Goal: Transaction & Acquisition: Purchase product/service

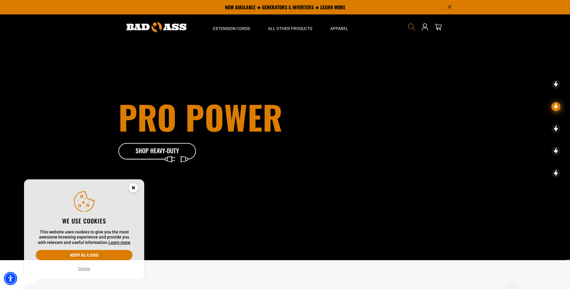
click at [414, 25] on icon "Search" at bounding box center [412, 27] width 8 height 8
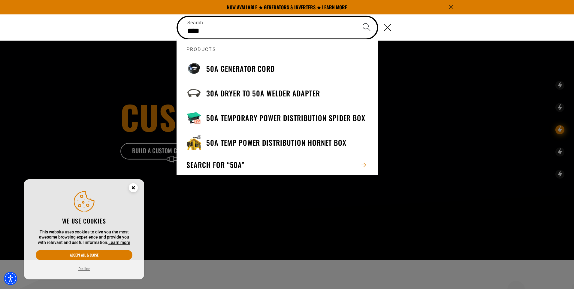
type input "***"
click at [356, 17] on button "Search" at bounding box center [366, 27] width 21 height 21
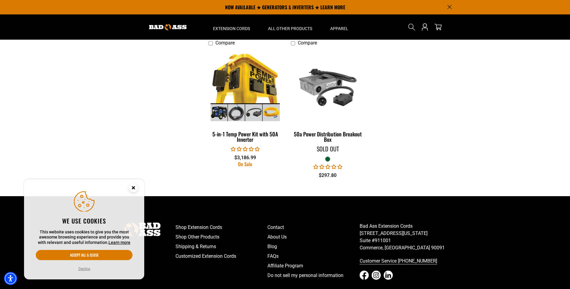
scroll to position [151, 0]
